Goal: Browse casually

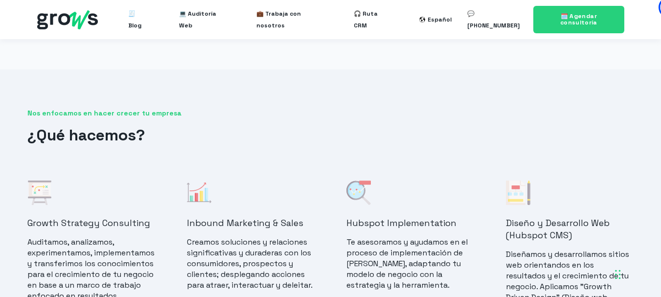
scroll to position [832, 0]
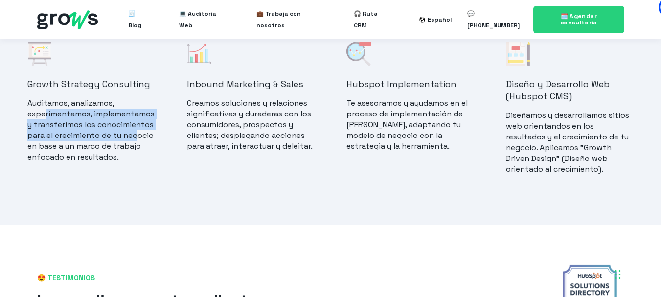
drag, startPoint x: 47, startPoint y: 118, endPoint x: 141, endPoint y: 140, distance: 96.9
click at [141, 140] on p "Auditamos, analizamos, experimentamos, implementamos y transferimos los conocim…" at bounding box center [91, 130] width 128 height 65
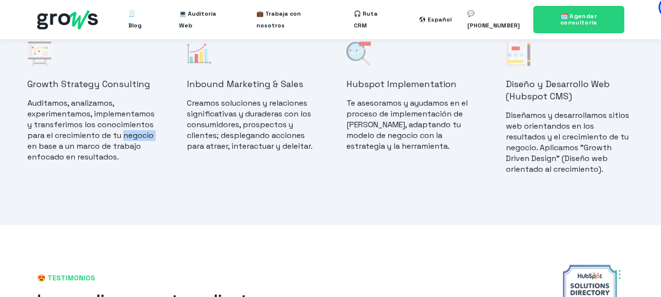
click at [141, 140] on p "Auditamos, analizamos, experimentamos, implementamos y transferimos los conocim…" at bounding box center [91, 130] width 128 height 65
click at [83, 117] on p "Auditamos, analizamos, experimentamos, implementamos y transferimos los conocim…" at bounding box center [91, 130] width 128 height 65
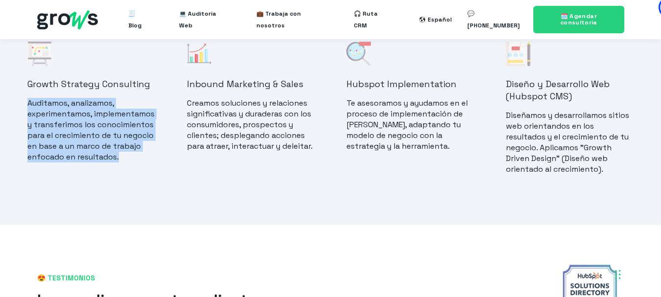
click at [83, 117] on p "Auditamos, analizamos, experimentamos, implementamos y transferimos los conocim…" at bounding box center [91, 130] width 128 height 65
click at [101, 145] on p "Auditamos, analizamos, experimentamos, implementamos y transferimos los conocim…" at bounding box center [91, 130] width 128 height 65
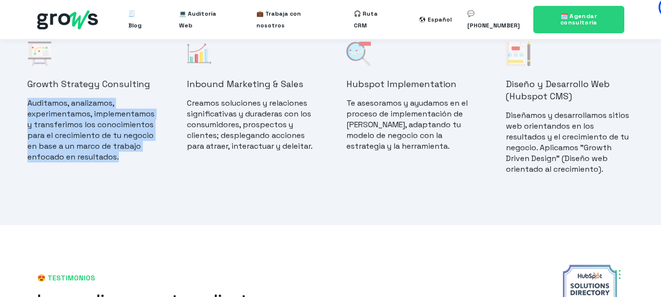
click at [122, 174] on div "Growth Strategy Consulting Auditamos, analizamos, experimentamos, implementamos…" at bounding box center [91, 114] width 128 height 144
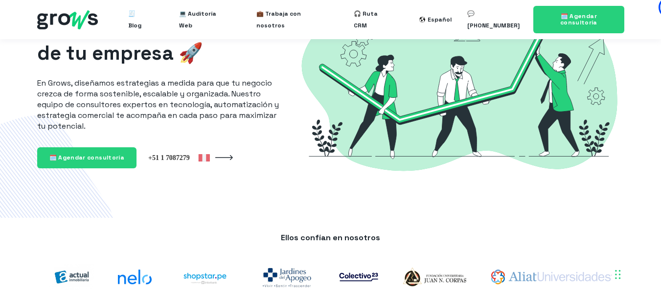
scroll to position [0, 0]
